Goal: Check status

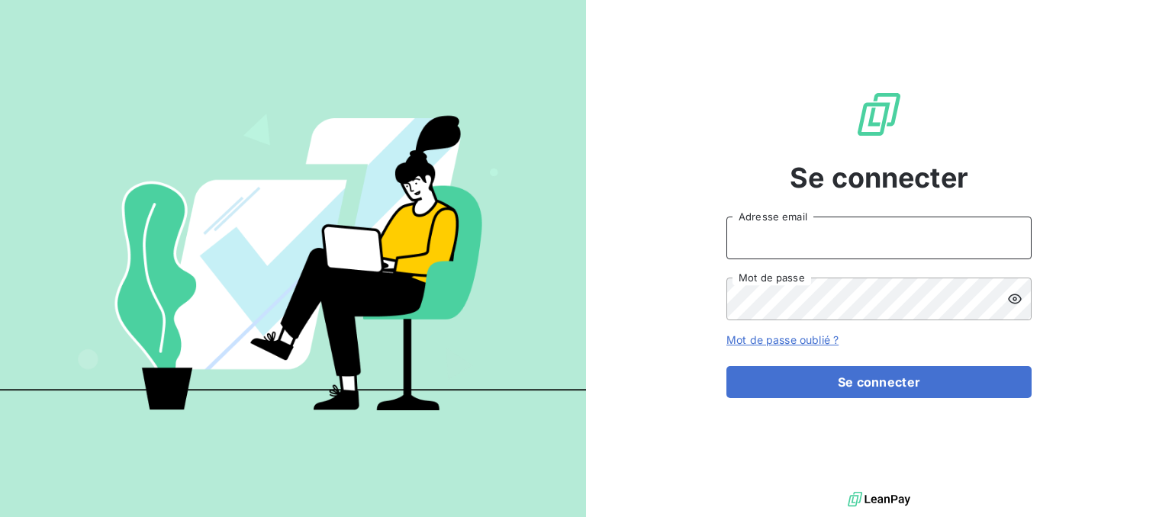
click at [836, 240] on input "Adresse email" at bounding box center [878, 238] width 305 height 43
type input "chinon@litov-oenologie.fr"
click at [888, 364] on form "chinon@litov-oenologie.fr Adresse email Mot de passe Mot de passe oublié ? Se c…" at bounding box center [878, 308] width 305 height 182
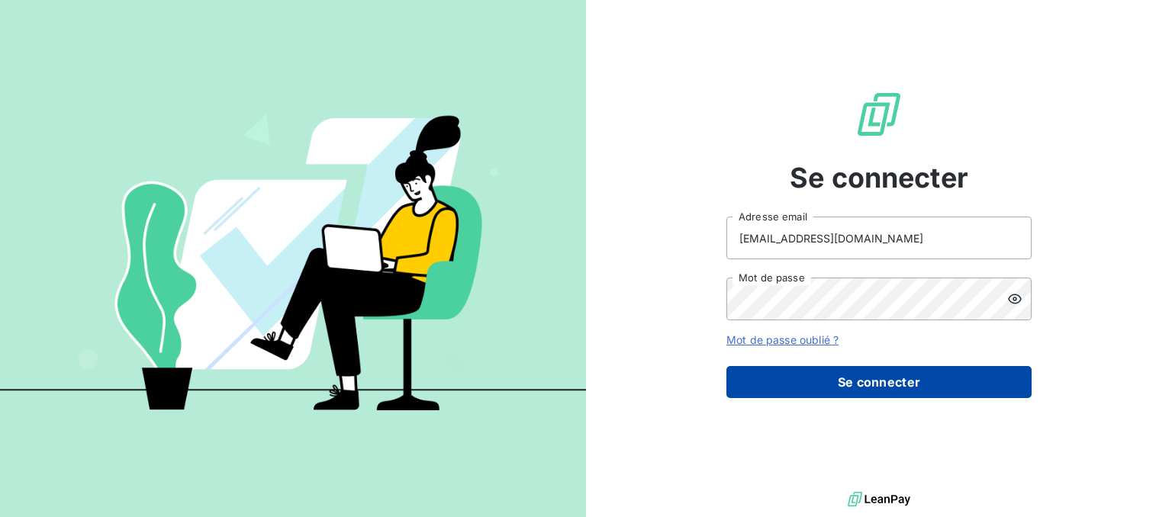
click at [896, 389] on button "Se connecter" at bounding box center [878, 382] width 305 height 32
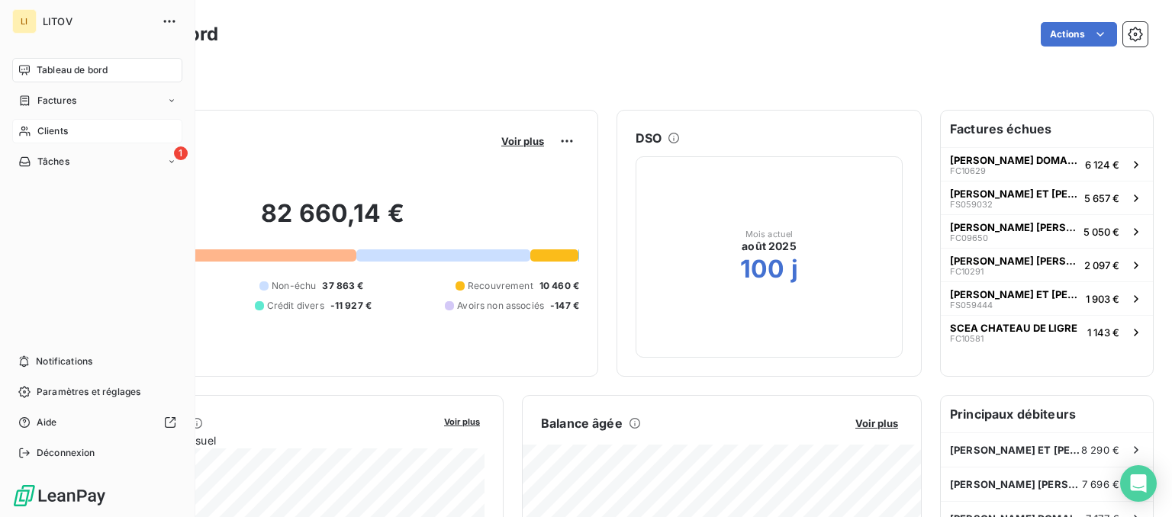
click at [24, 127] on icon at bounding box center [24, 131] width 13 height 12
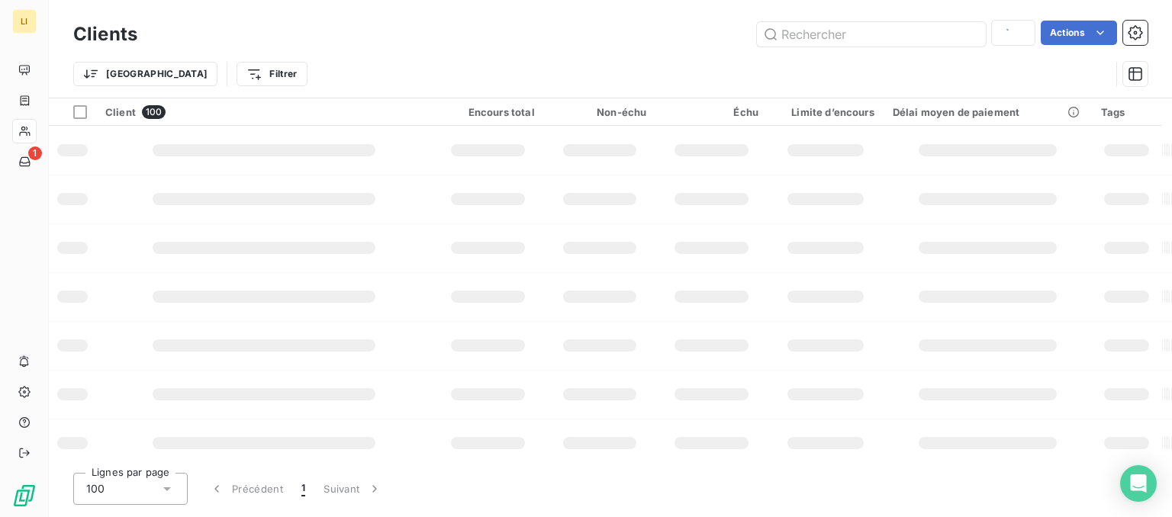
type input "sigonneau"
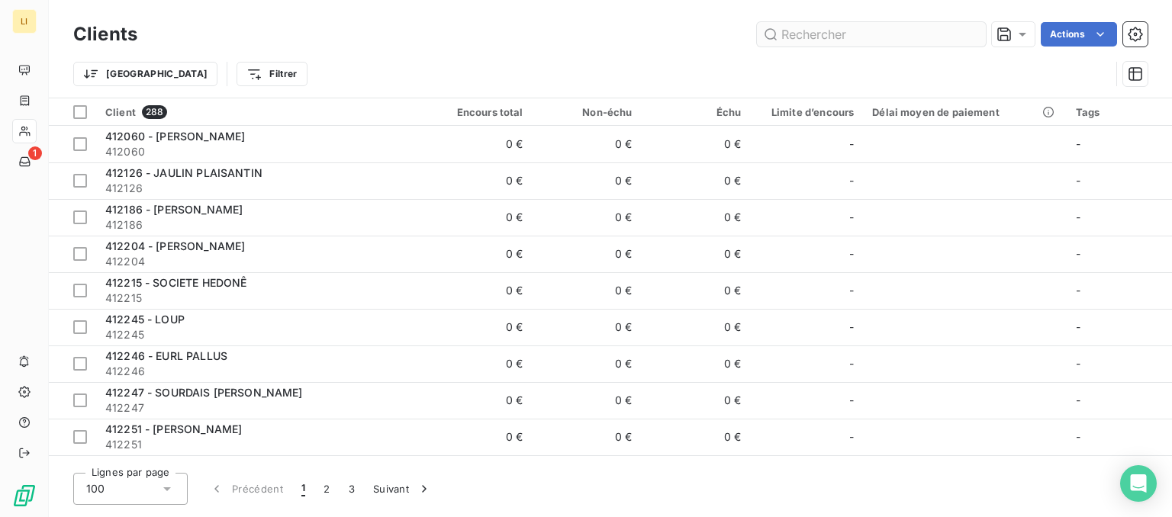
click at [829, 40] on input "text" at bounding box center [871, 34] width 229 height 24
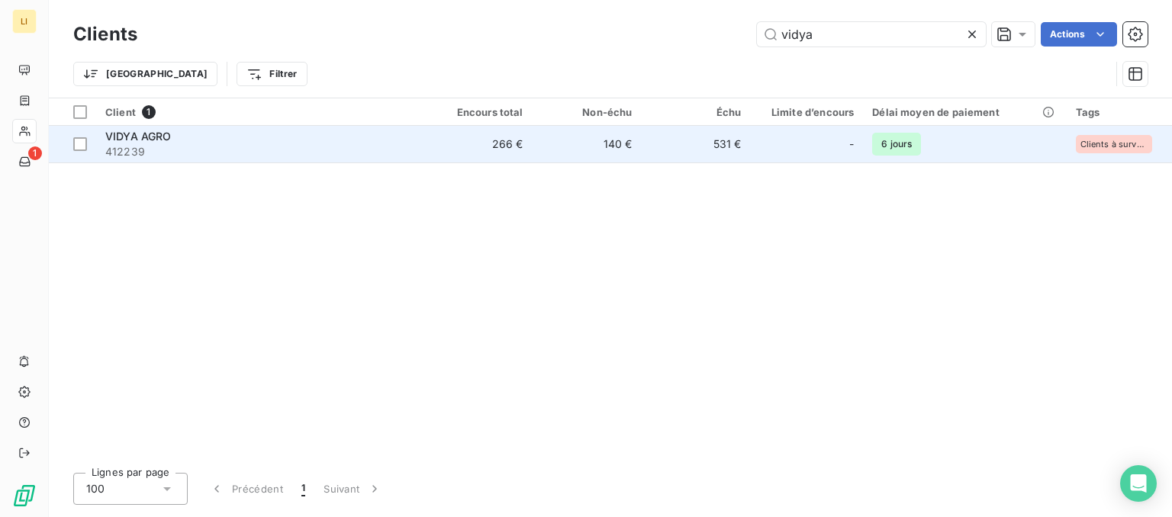
type input "vidya"
click at [438, 142] on td "266 €" at bounding box center [478, 144] width 109 height 37
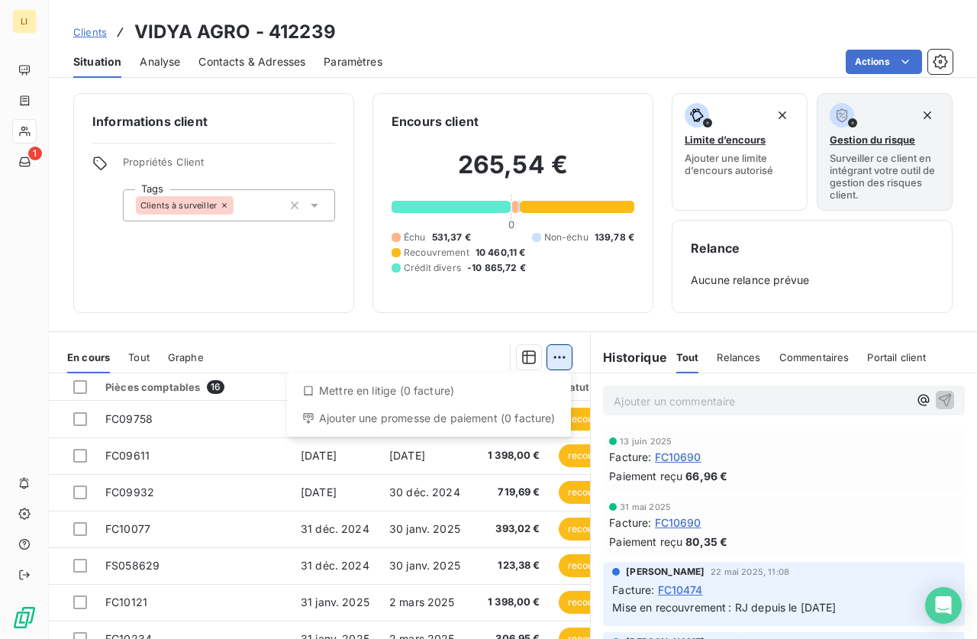
click at [562, 368] on html "LI 1 Clients VIDYA AGRO - 412239 Situation Analyse Contacts & Adresses Paramètr…" at bounding box center [488, 319] width 977 height 639
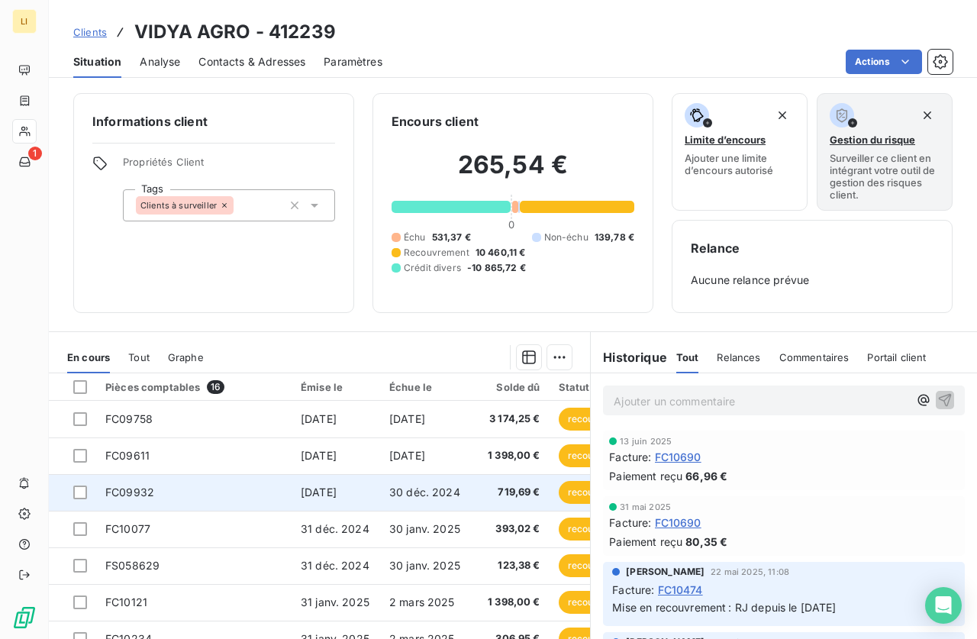
scroll to position [320, 0]
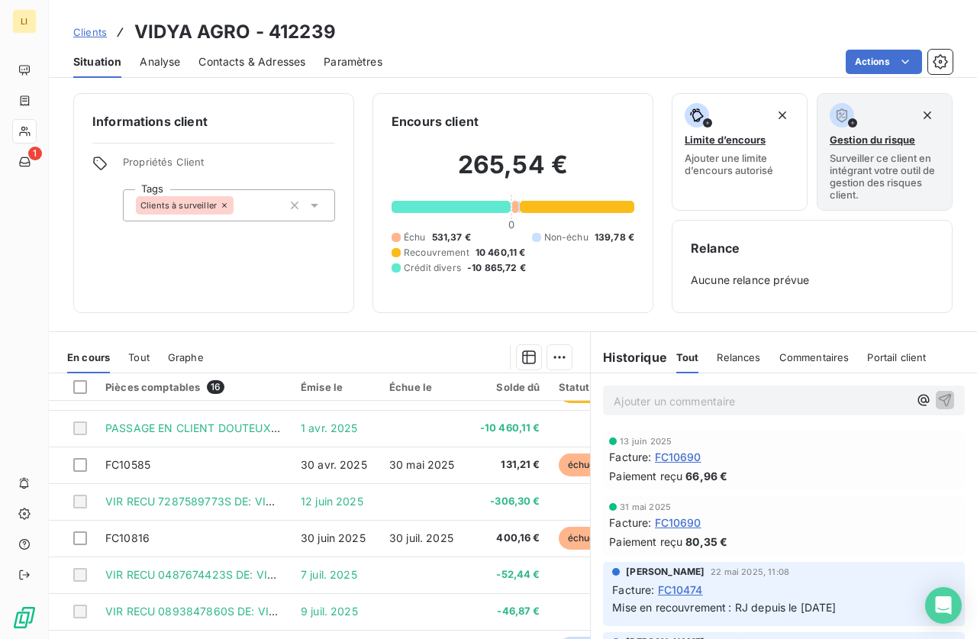
click at [93, 365] on div "En cours" at bounding box center [88, 357] width 43 height 32
click at [322, 389] on div "Émise le" at bounding box center [336, 387] width 70 height 12
click at [409, 387] on div "Échue le" at bounding box center [425, 387] width 72 height 12
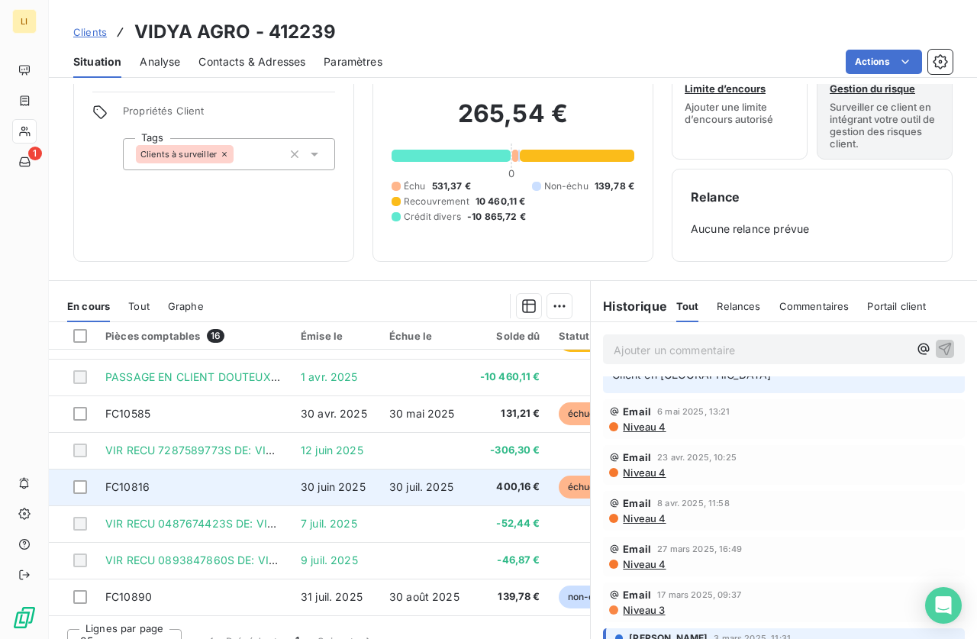
scroll to position [74, 0]
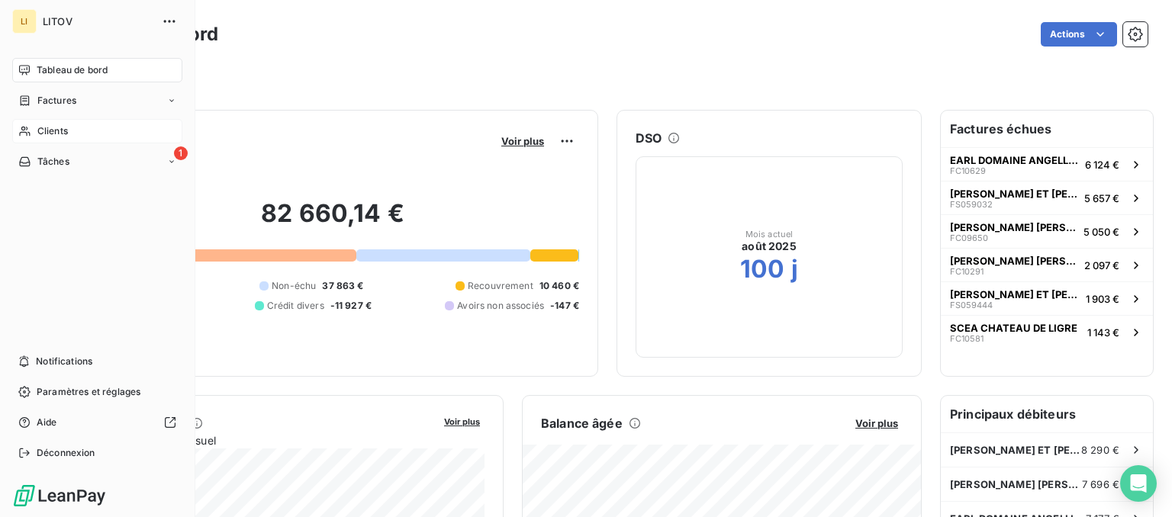
click at [23, 137] on div "Clients" at bounding box center [97, 131] width 170 height 24
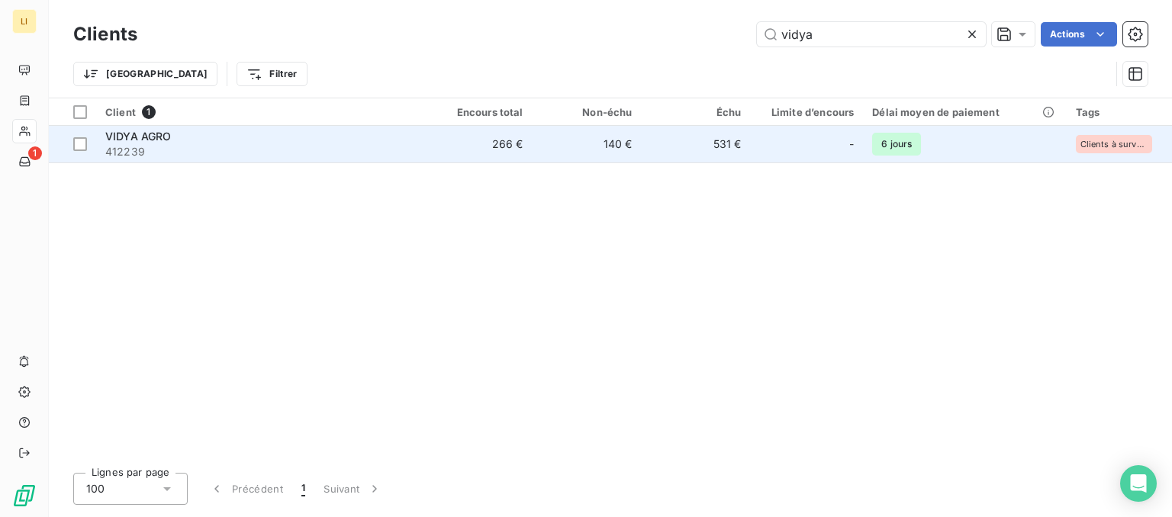
type input "vidya"
click at [420, 148] on td "VIDYA AGRO 412239" at bounding box center [259, 144] width 327 height 37
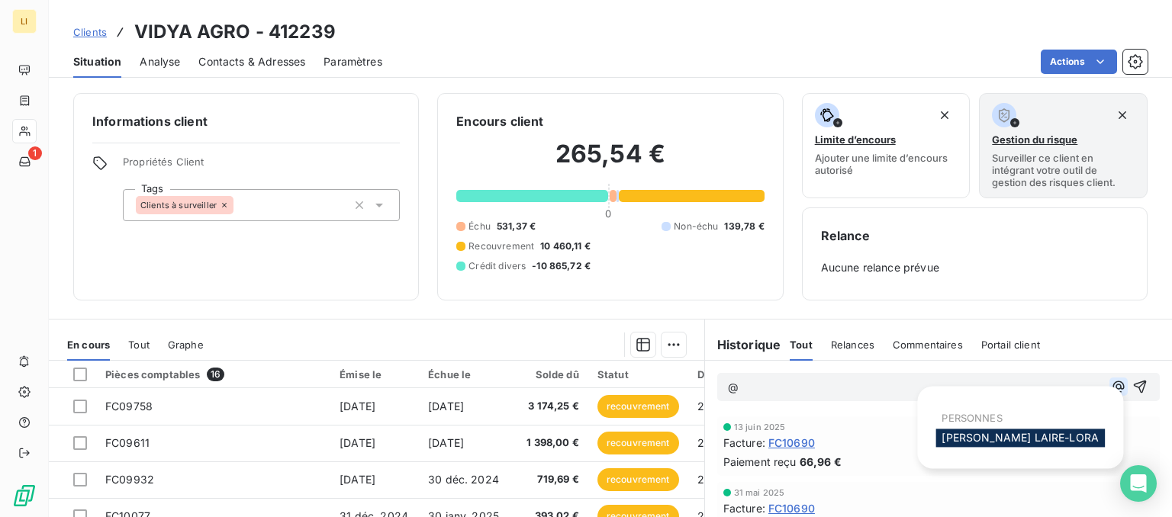
click at [1122, 389] on icon "button" at bounding box center [1118, 386] width 15 height 15
click at [1055, 435] on span "VERONICA LAIRE-LORA" at bounding box center [1020, 437] width 157 height 13
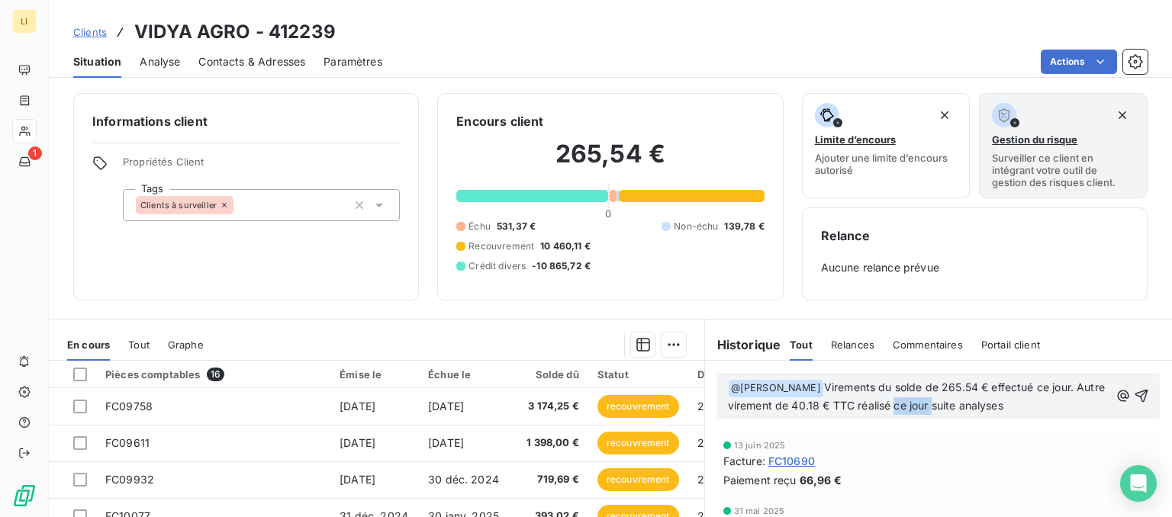
drag, startPoint x: 965, startPoint y: 407, endPoint x: 926, endPoint y: 407, distance: 38.2
click at [926, 407] on span "Virements du solde de 265.54 € effectué ce jour. Autre virement de 40.18 € TTC …" at bounding box center [918, 396] width 380 height 31
click at [1021, 398] on p "﻿ @ VERONICA LAIRE-LORA ﻿ Virements du solde de 265.54 € effectué ce jour. Autr…" at bounding box center [919, 397] width 382 height 36
click at [1006, 405] on span "Virements du solde de 265.54 € effectué ce jour. Autre virement de 40.18 € TTC …" at bounding box center [918, 396] width 380 height 31
click at [1003, 402] on span "Virements du solde de 265.54 € effectué ce jour. Autre virement de 40.18 € TTC …" at bounding box center [918, 396] width 380 height 31
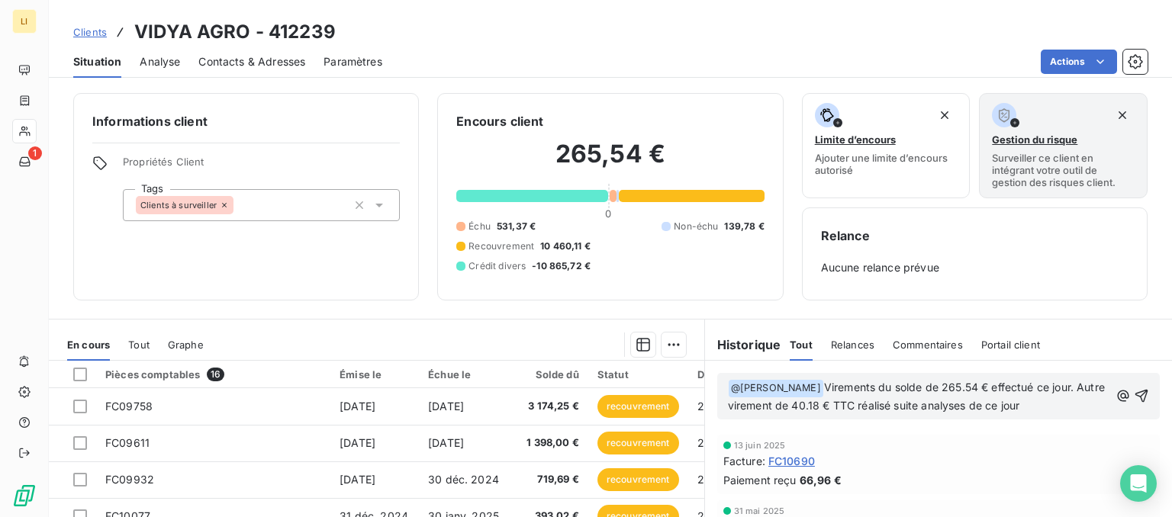
click at [1151, 394] on div "﻿ @ VERONICA LAIRE-LORA ﻿ Virements du solde de 265.54 € effectué ce jour. Autr…" at bounding box center [938, 396] width 443 height 47
click at [1142, 395] on icon "button" at bounding box center [1141, 396] width 13 height 13
